Goal: Transaction & Acquisition: Purchase product/service

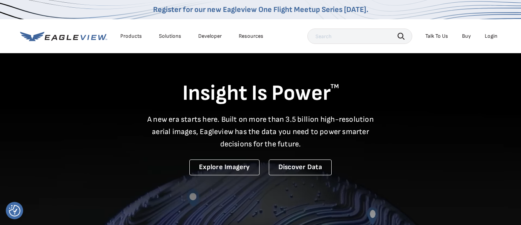
click at [492, 35] on div "Login" at bounding box center [491, 36] width 13 height 7
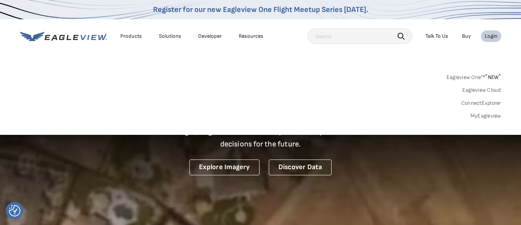
click at [489, 114] on link "MyEagleview" at bounding box center [485, 116] width 31 height 7
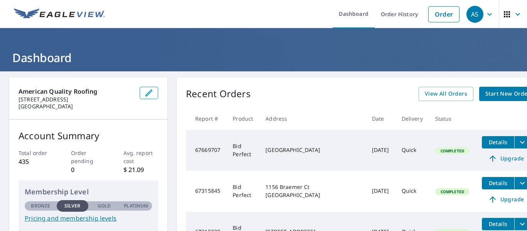
click at [485, 93] on span "Start New Order" at bounding box center [507, 94] width 45 height 10
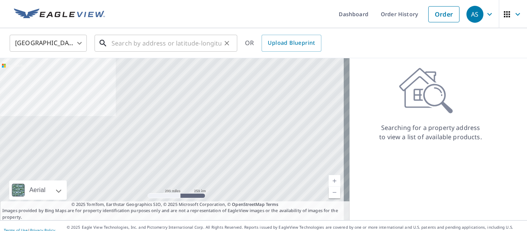
click at [170, 45] on input "text" at bounding box center [166, 43] width 110 height 22
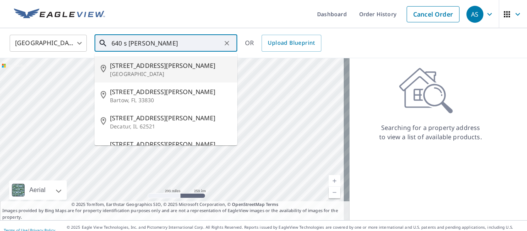
click at [137, 67] on span "[STREET_ADDRESS][PERSON_NAME]" at bounding box center [170, 65] width 121 height 9
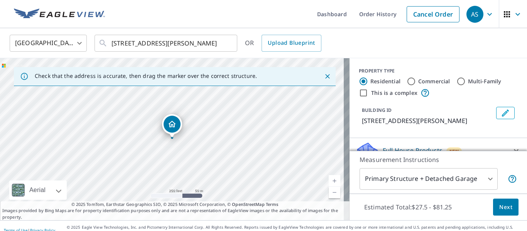
click at [328, 182] on link "Current Level 17, Zoom In" at bounding box center [334, 181] width 12 height 12
click at [328, 182] on link "Current Level 18, Zoom In" at bounding box center [334, 181] width 12 height 12
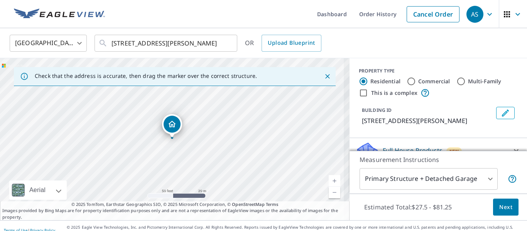
click at [328, 182] on link "Current Level 19, Zoom In" at bounding box center [334, 181] width 12 height 12
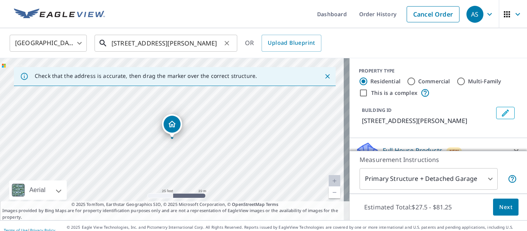
click at [121, 45] on input "[STREET_ADDRESS][PERSON_NAME]" at bounding box center [166, 43] width 110 height 22
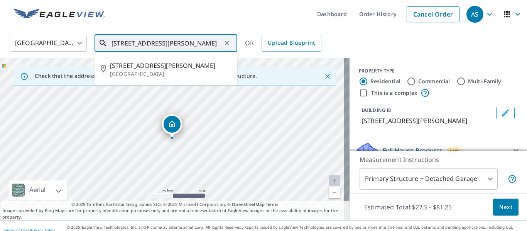
type input "[STREET_ADDRESS][PERSON_NAME]"
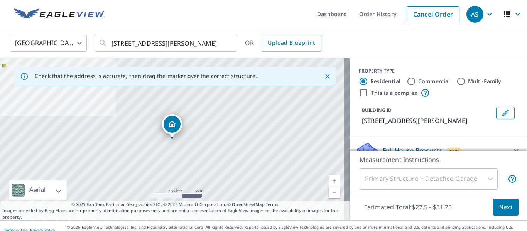
click at [328, 178] on link "Current Level 17, Zoom In" at bounding box center [334, 181] width 12 height 12
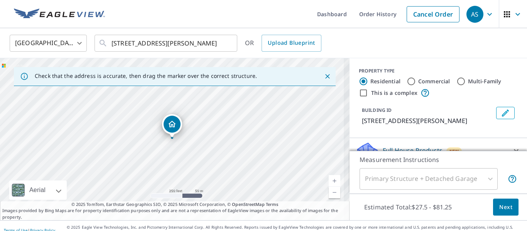
click at [328, 178] on link "Current Level 17.65390985443865, Zoom In" at bounding box center [334, 181] width 12 height 12
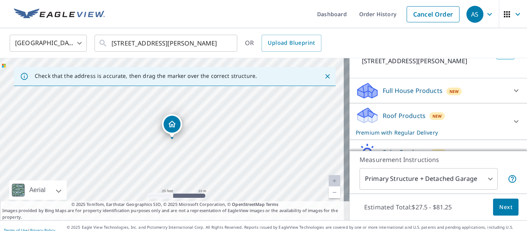
scroll to position [53, 0]
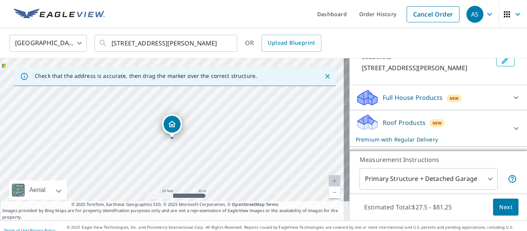
click at [511, 128] on icon at bounding box center [515, 128] width 9 height 9
click at [511, 131] on icon at bounding box center [515, 128] width 9 height 9
click at [398, 126] on p "Roof Products" at bounding box center [403, 122] width 43 height 9
click at [511, 128] on icon at bounding box center [515, 128] width 9 height 9
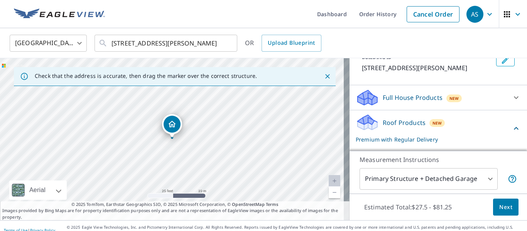
click at [513, 128] on icon at bounding box center [515, 128] width 5 height 3
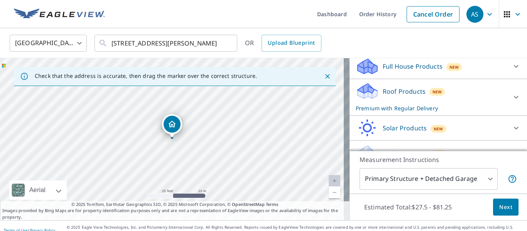
scroll to position [99, 0]
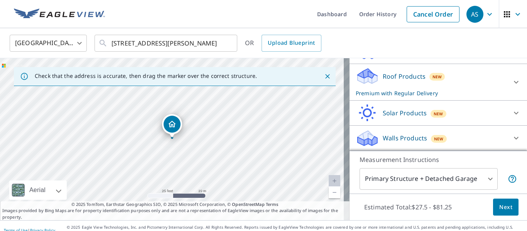
click at [409, 81] on p "Roof Products" at bounding box center [403, 76] width 43 height 9
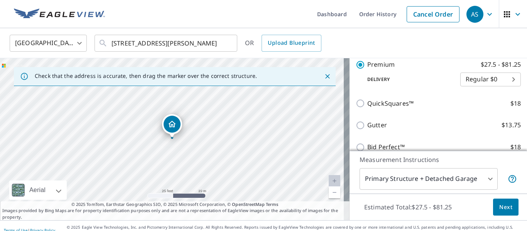
scroll to position [161, 0]
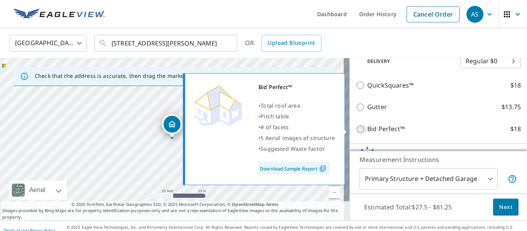
click at [355, 129] on input "Bid Perfect™ $18" at bounding box center [361, 129] width 12 height 9
checkbox input "true"
checkbox input "false"
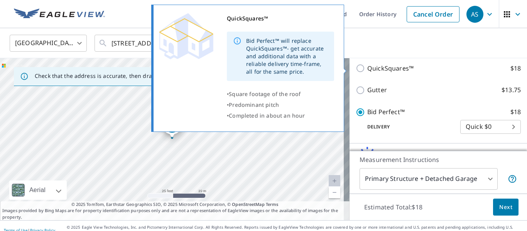
click at [355, 67] on input "QuickSquares™ $18" at bounding box center [361, 68] width 12 height 9
checkbox input "true"
checkbox input "false"
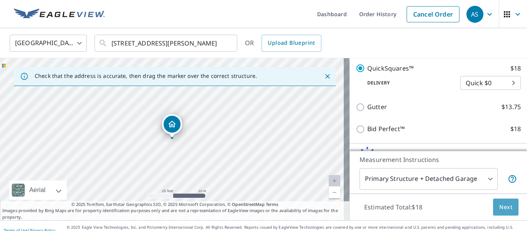
click at [502, 207] on span "Next" at bounding box center [505, 207] width 13 height 10
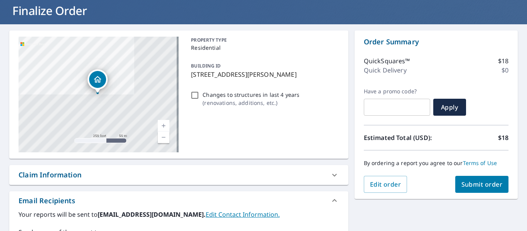
scroll to position [50, 0]
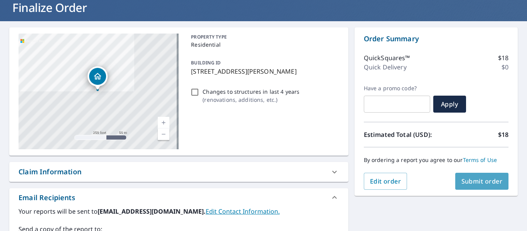
click at [468, 181] on span "Submit order" at bounding box center [481, 181] width 41 height 8
checkbox input "true"
